Goal: Task Accomplishment & Management: Manage account settings

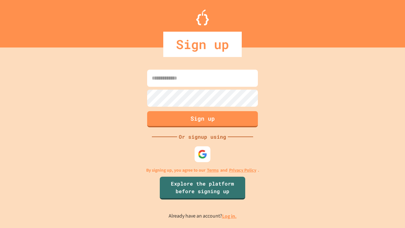
click at [230, 216] on link "Log in." at bounding box center [229, 216] width 15 height 7
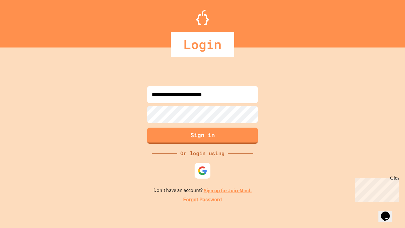
type input "**********"
